Goal: Task Accomplishment & Management: Manage account settings

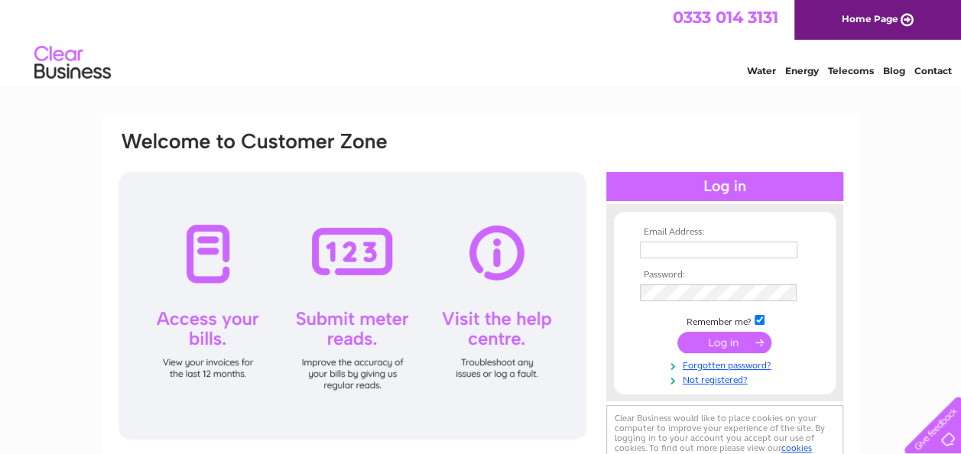
type input "darrel.cave@mattioliwoods.com"
click at [714, 344] on input "submit" at bounding box center [725, 342] width 94 height 21
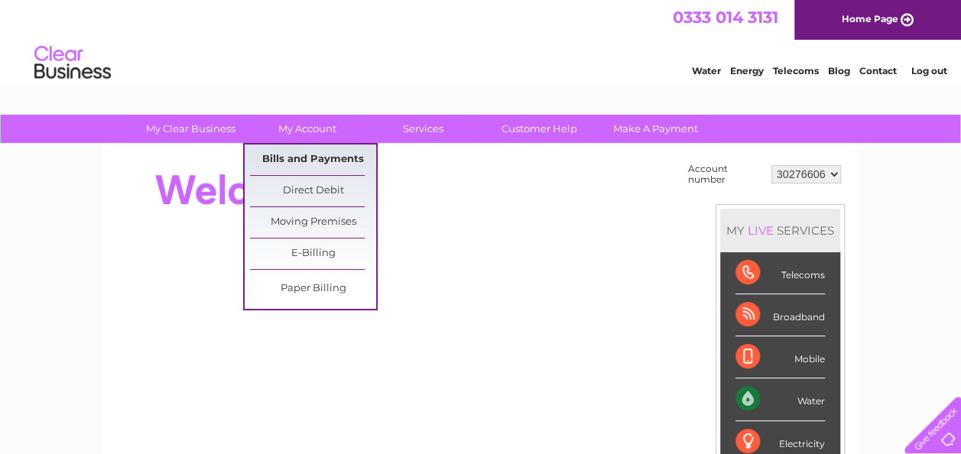
click at [298, 164] on link "Bills and Payments" at bounding box center [313, 160] width 126 height 31
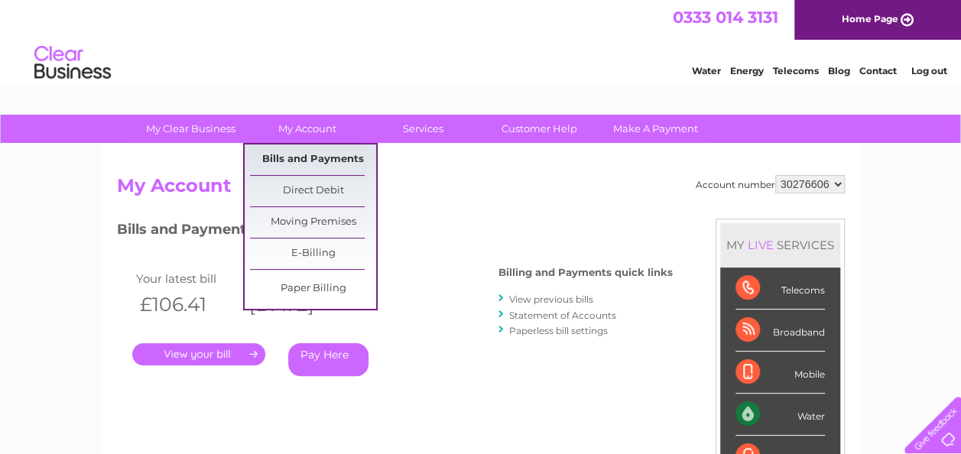
click at [328, 147] on link "Bills and Payments" at bounding box center [313, 160] width 126 height 31
click at [309, 158] on link "Bills and Payments" at bounding box center [313, 160] width 126 height 31
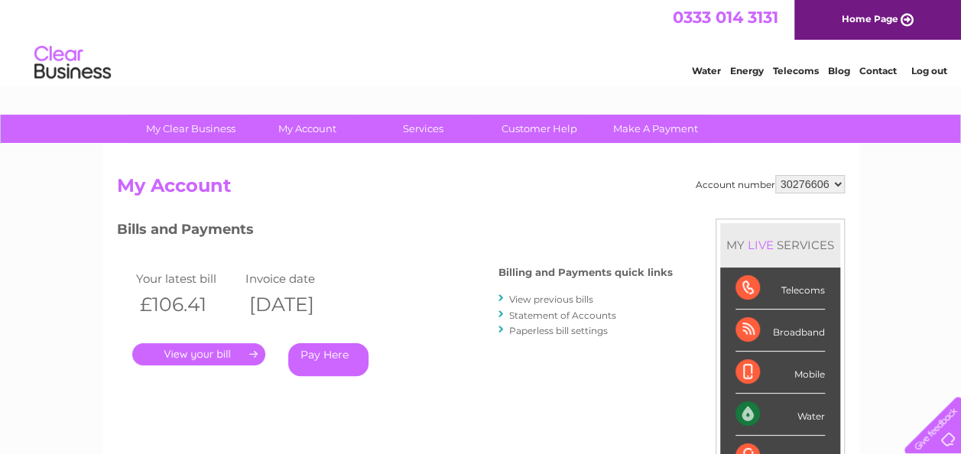
click at [234, 343] on link "." at bounding box center [198, 354] width 133 height 22
click at [224, 351] on link "." at bounding box center [198, 354] width 133 height 22
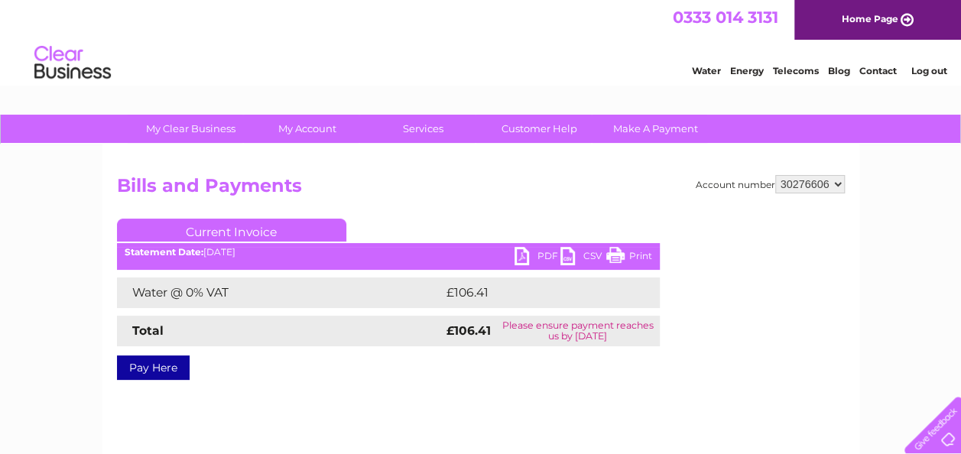
click at [530, 254] on link "PDF" at bounding box center [538, 258] width 46 height 22
